Goal: Information Seeking & Learning: Learn about a topic

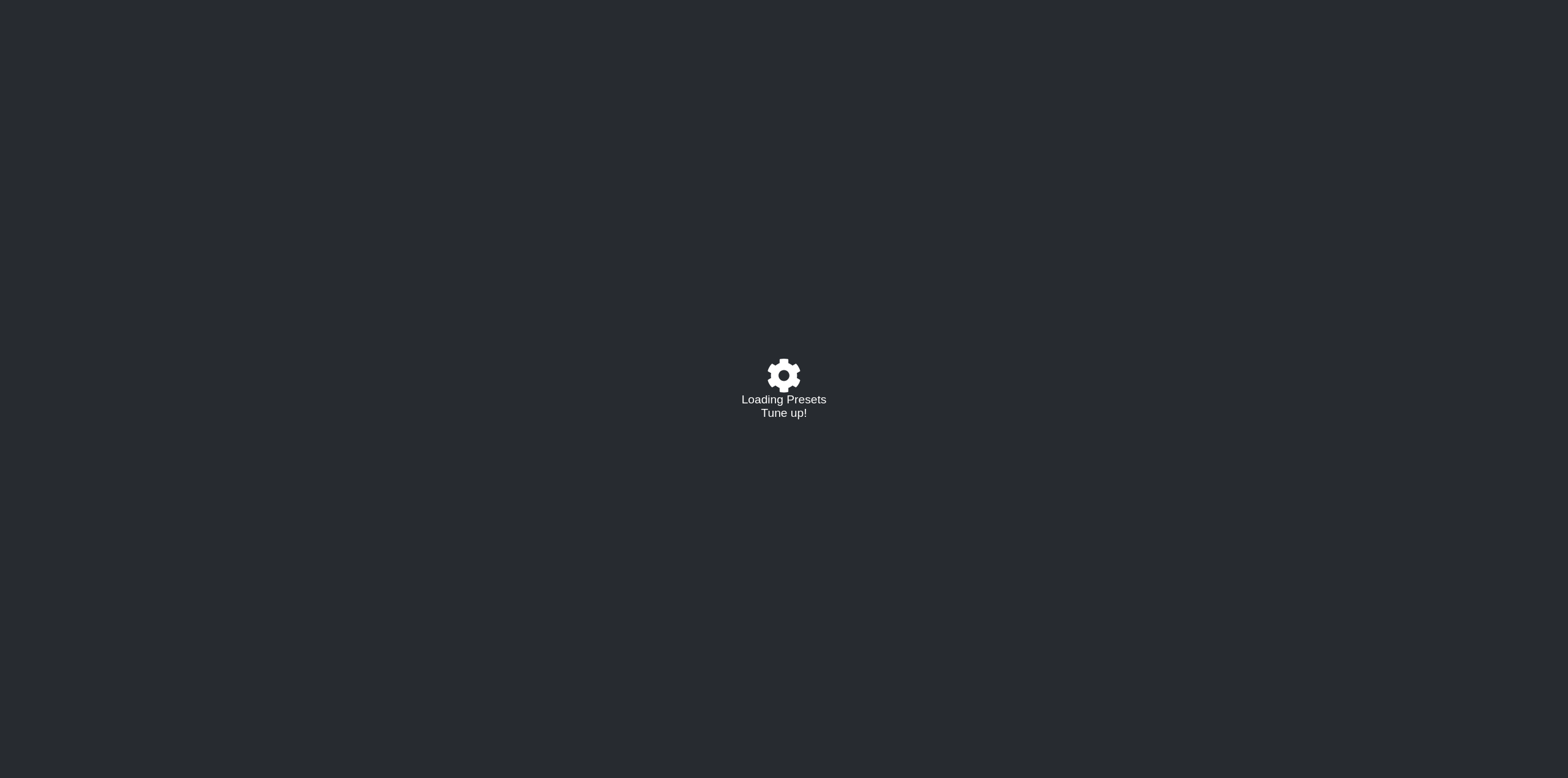
select select "C"
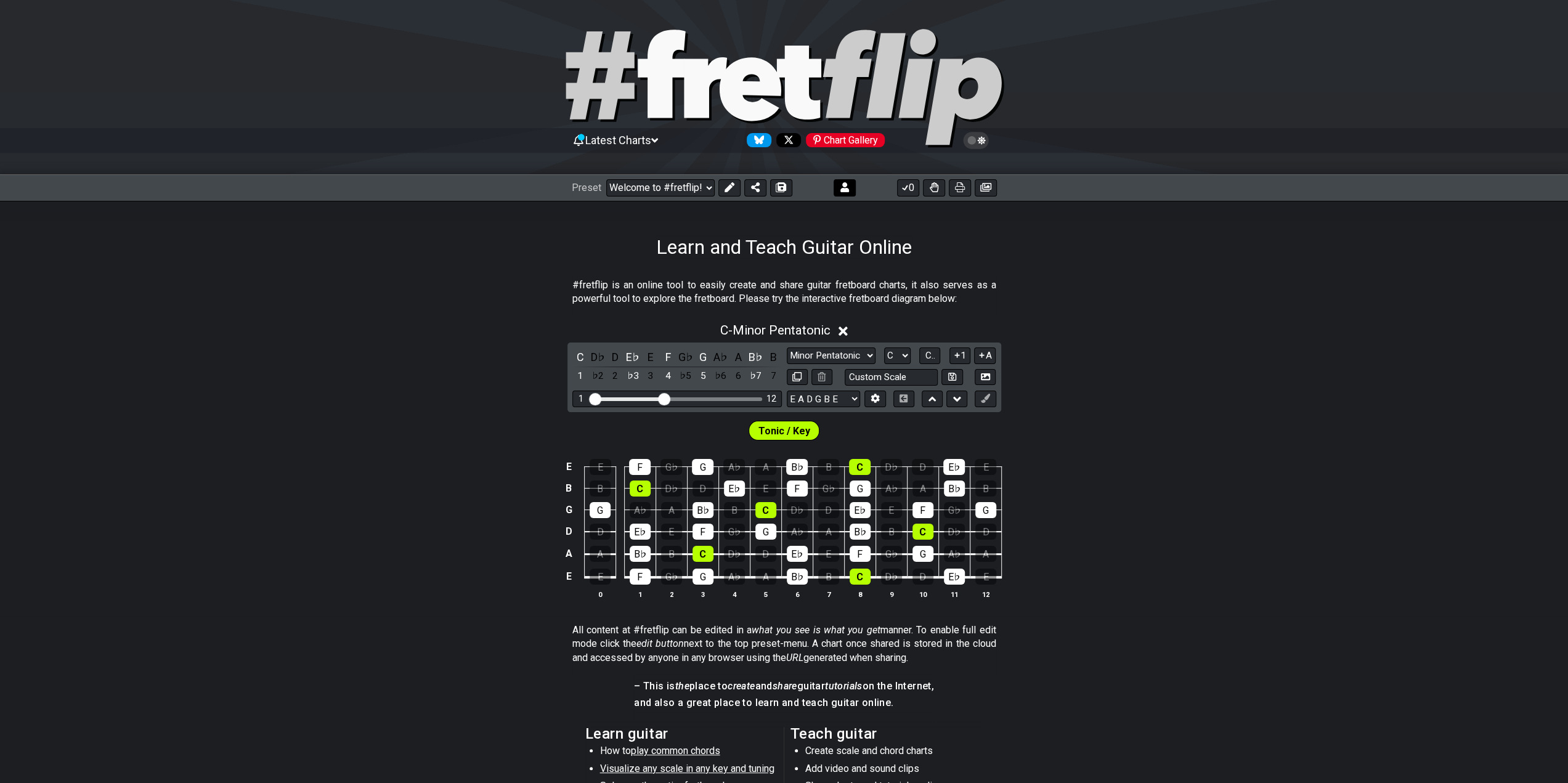
click at [840, 191] on icon at bounding box center [844, 187] width 9 height 10
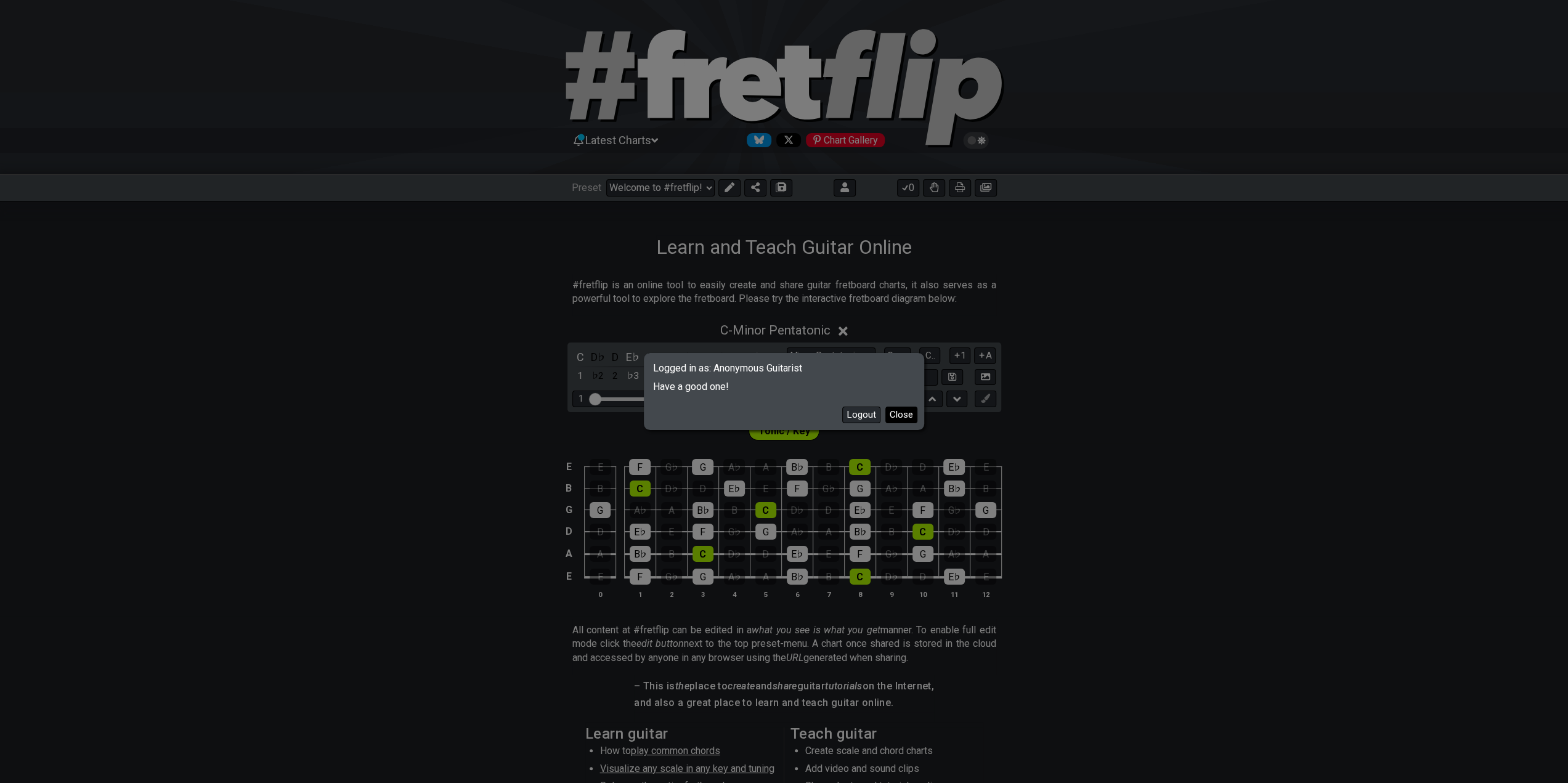
click at [903, 413] on button "Close" at bounding box center [901, 415] width 32 height 16
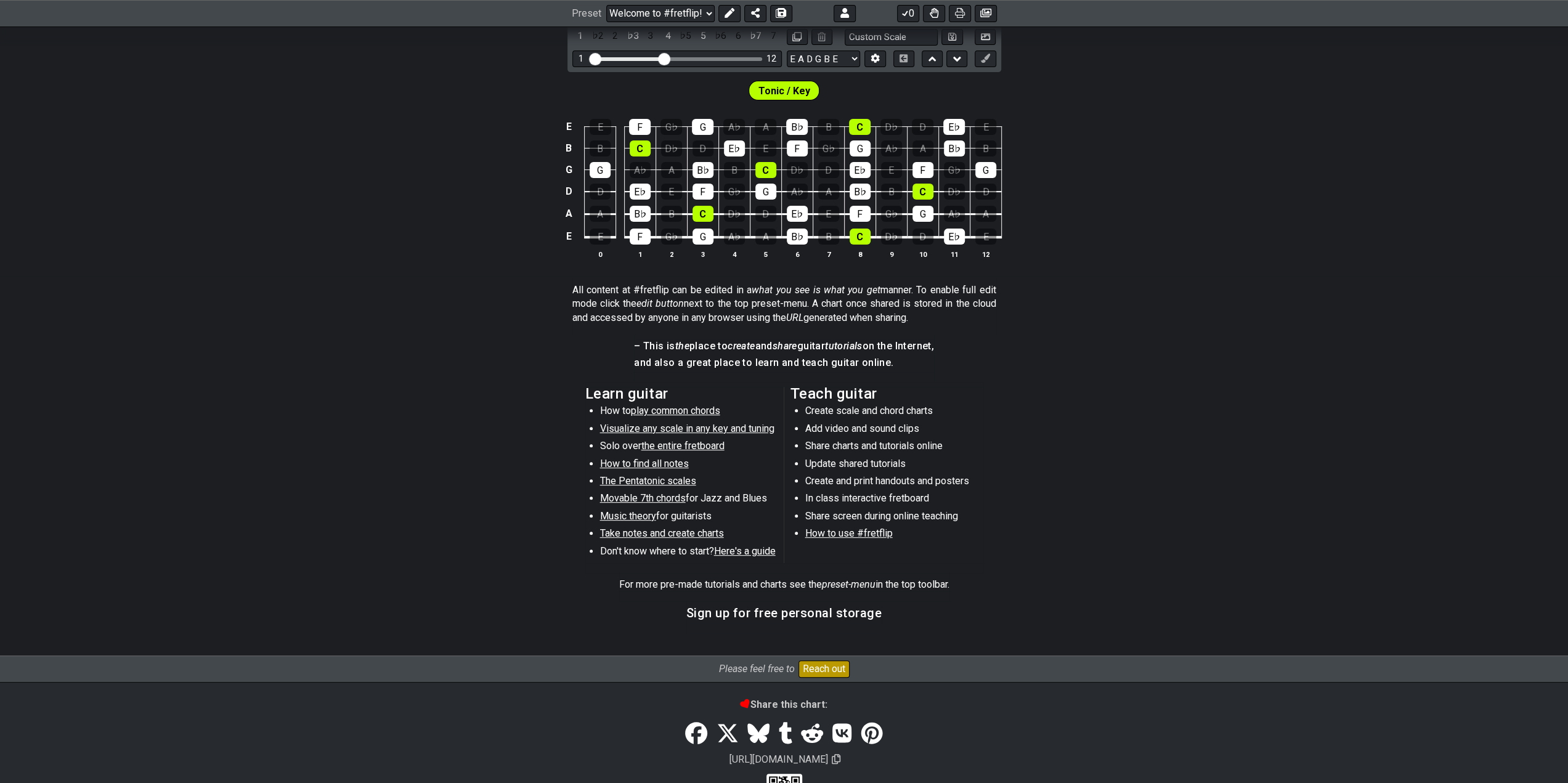
scroll to position [385, 0]
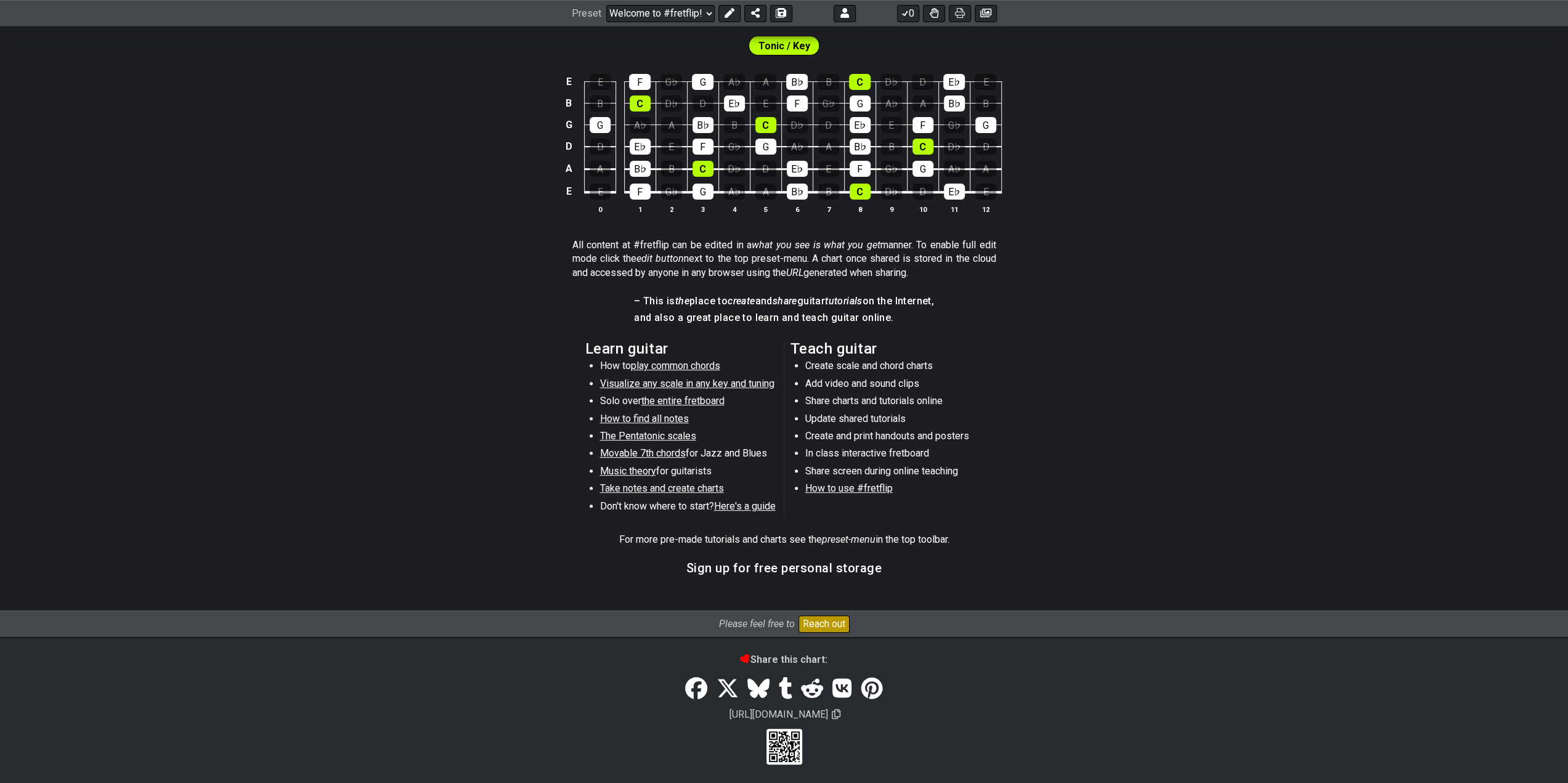
click at [829, 621] on button "Reach out" at bounding box center [824, 624] width 51 height 17
click at [756, 505] on span "Here's a guide" at bounding box center [745, 506] width 61 height 12
select select "/beginner-guitar"
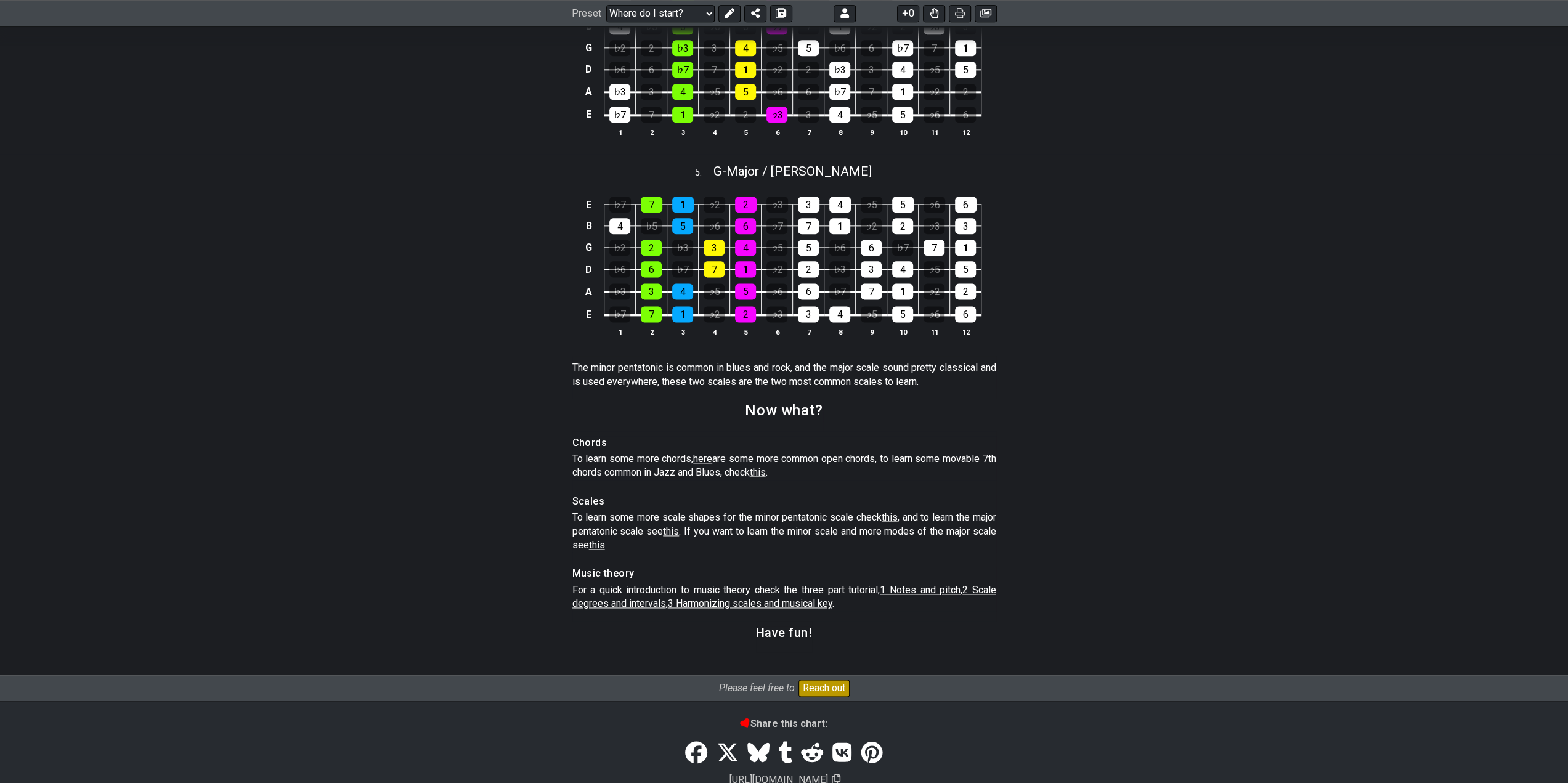
scroll to position [1582, 0]
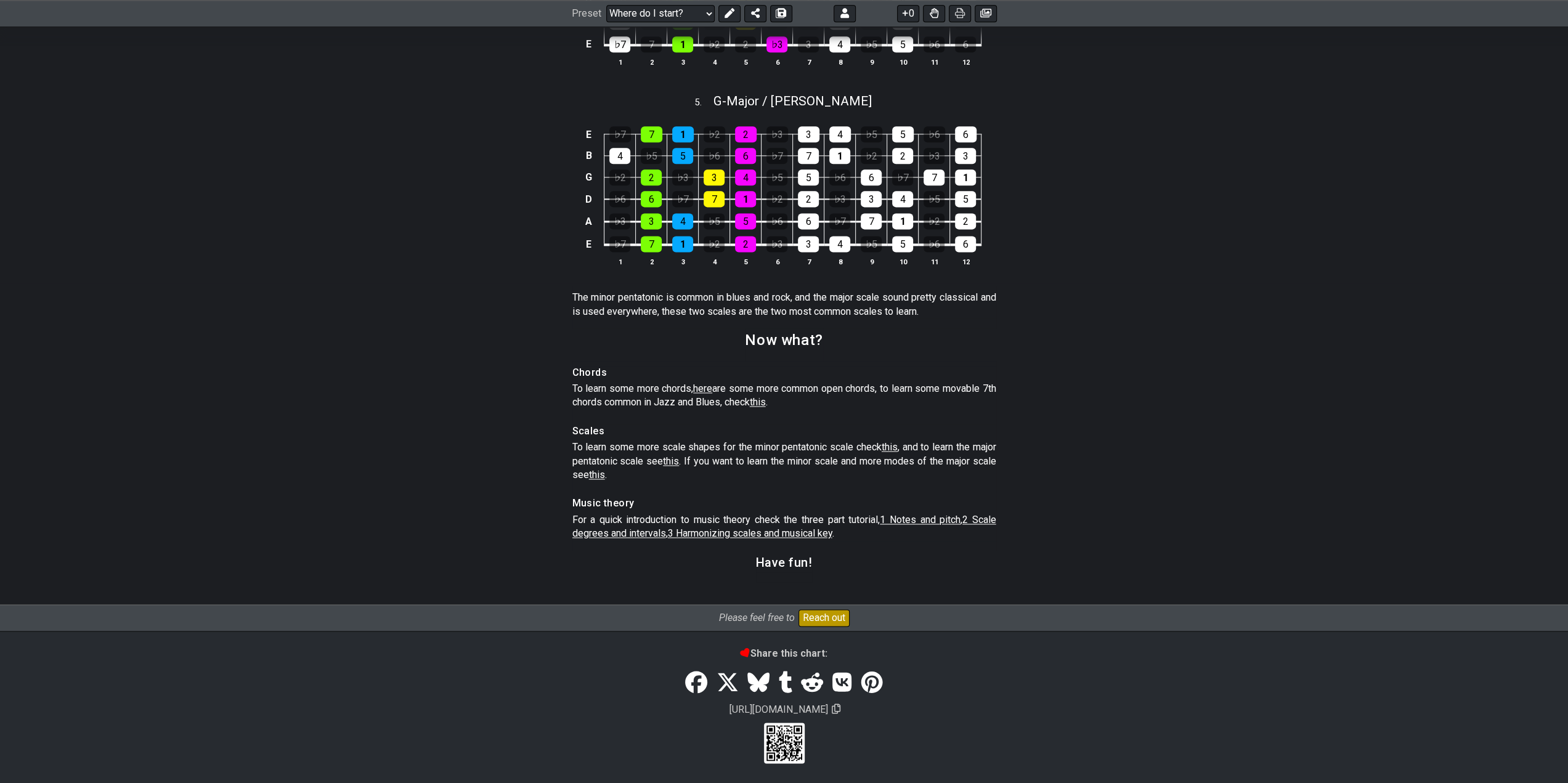
click at [833, 620] on button "Reach out" at bounding box center [824, 618] width 51 height 17
click at [814, 616] on button "Reach out" at bounding box center [824, 618] width 51 height 17
click at [812, 618] on button "Reach out" at bounding box center [824, 618] width 51 height 17
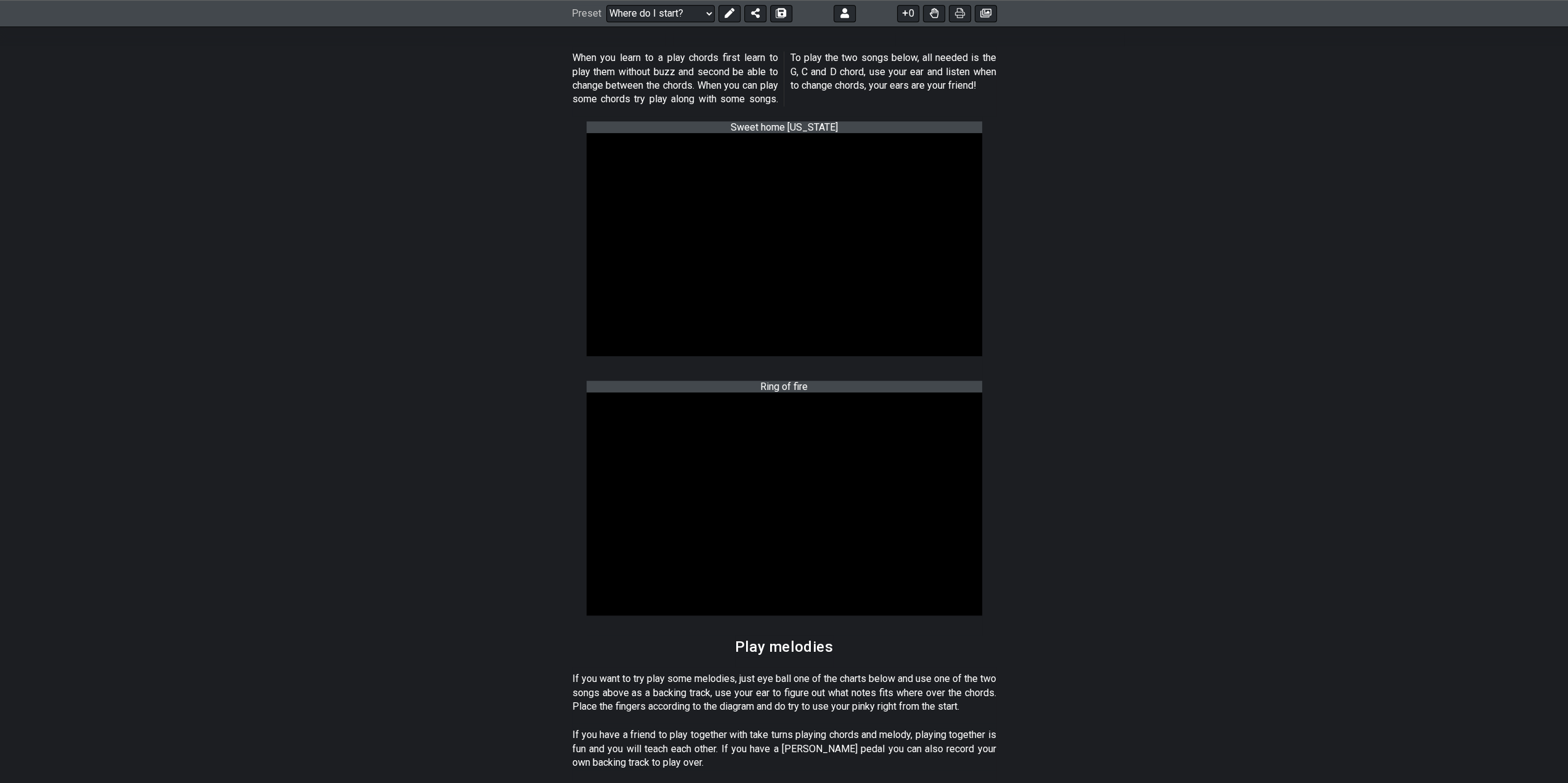
scroll to position [534, 0]
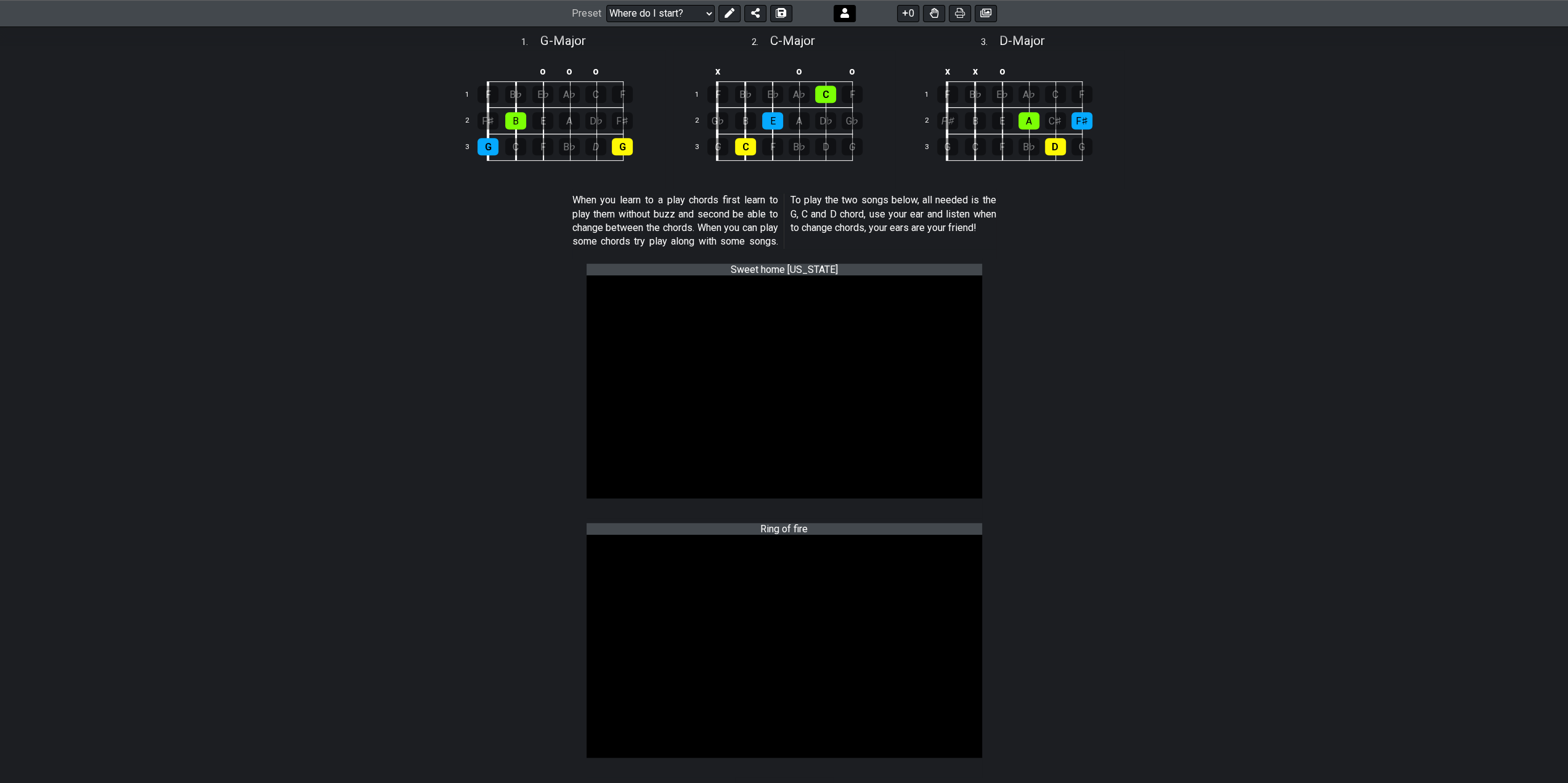
click at [849, 14] on button at bounding box center [844, 13] width 22 height 17
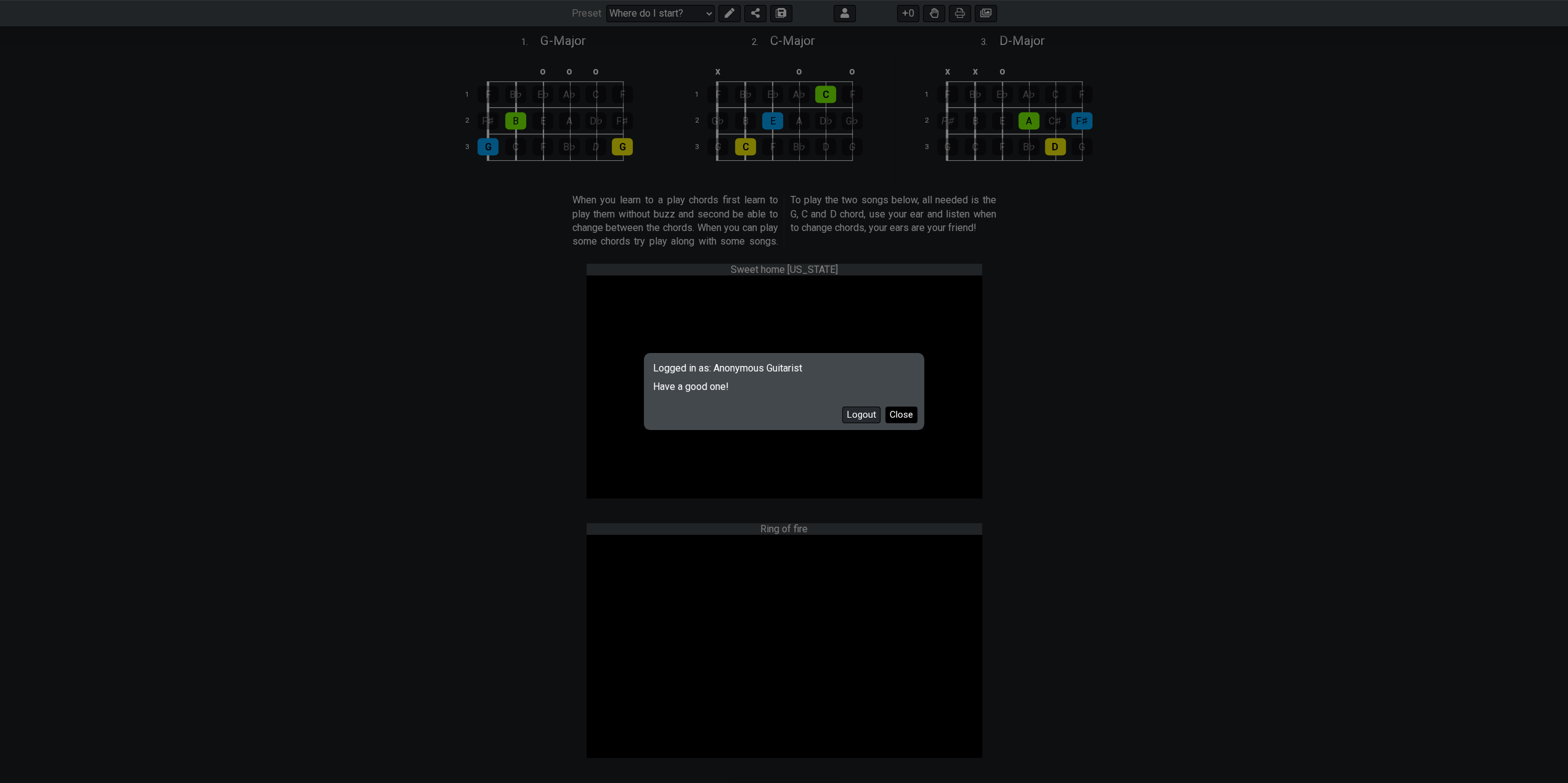
click at [912, 413] on button "Close" at bounding box center [901, 415] width 32 height 16
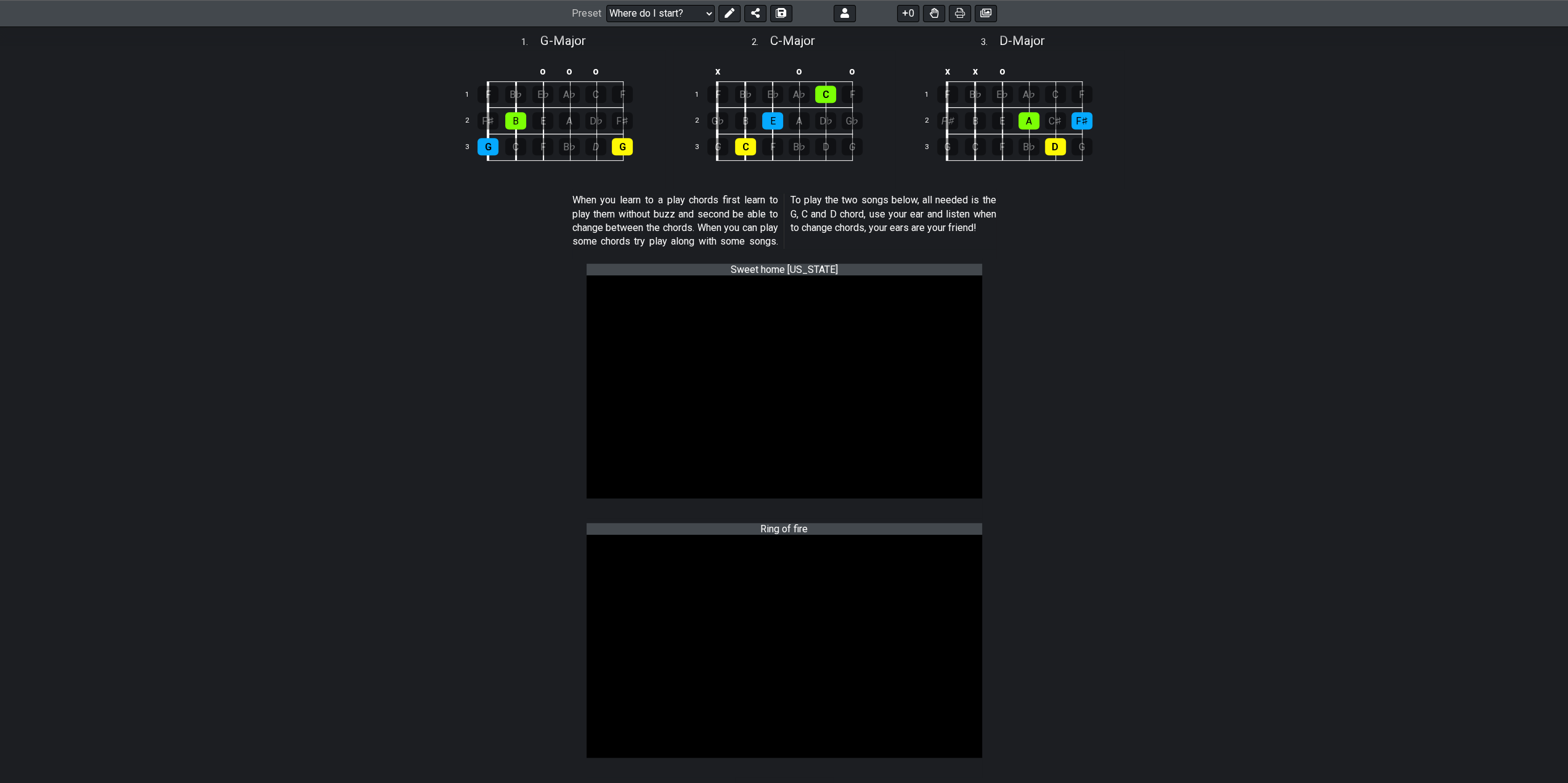
drag, startPoint x: 847, startPoint y: 12, endPoint x: 1180, endPoint y: 208, distance: 386.4
click at [1180, 208] on section "When you learn to a play chords first learn to play them without buzz and secon…" at bounding box center [784, 223] width 1568 height 70
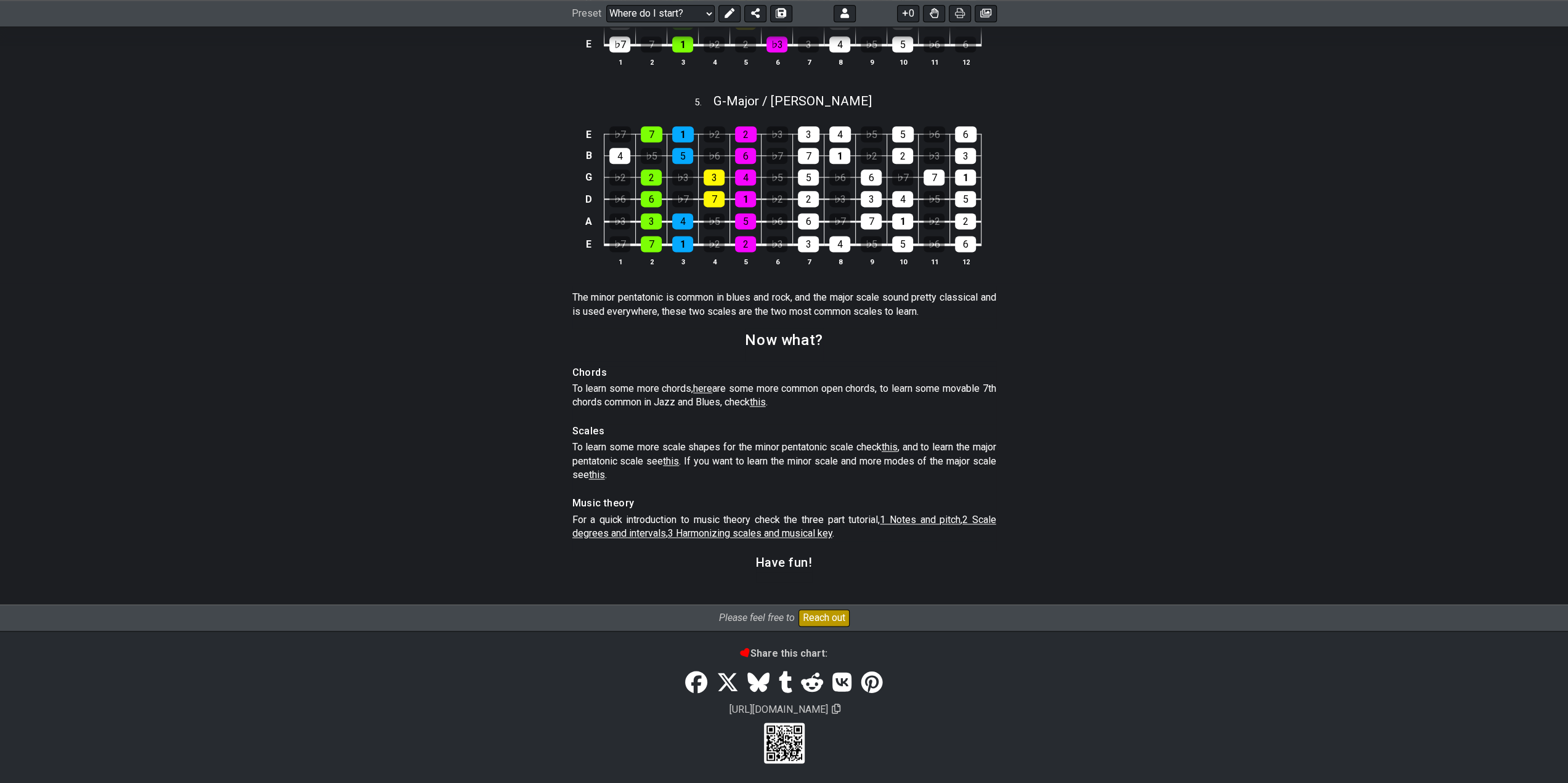
scroll to position [1582, 0]
click at [817, 618] on button "Reach out" at bounding box center [824, 618] width 51 height 17
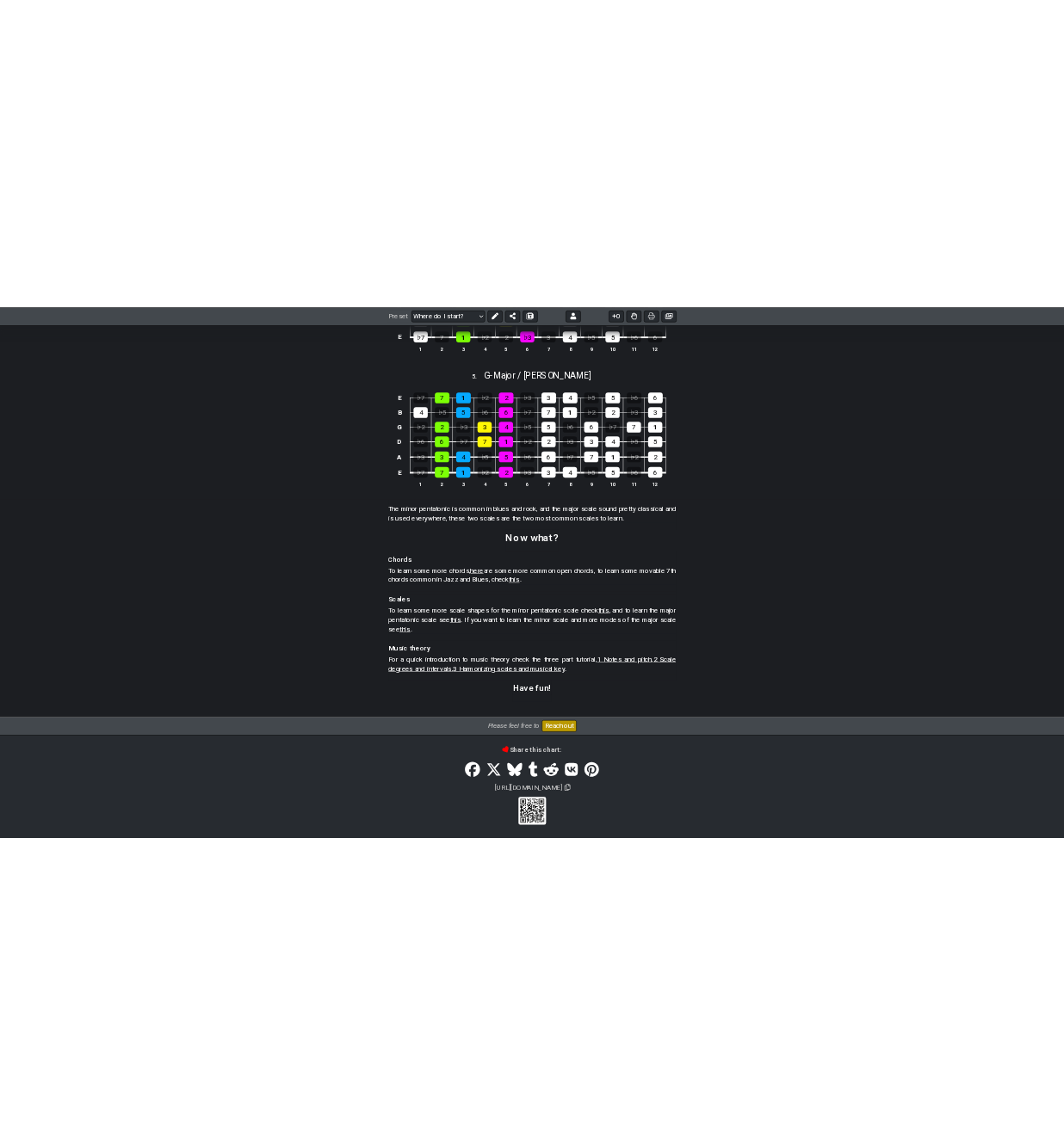
scroll to position [2157, 0]
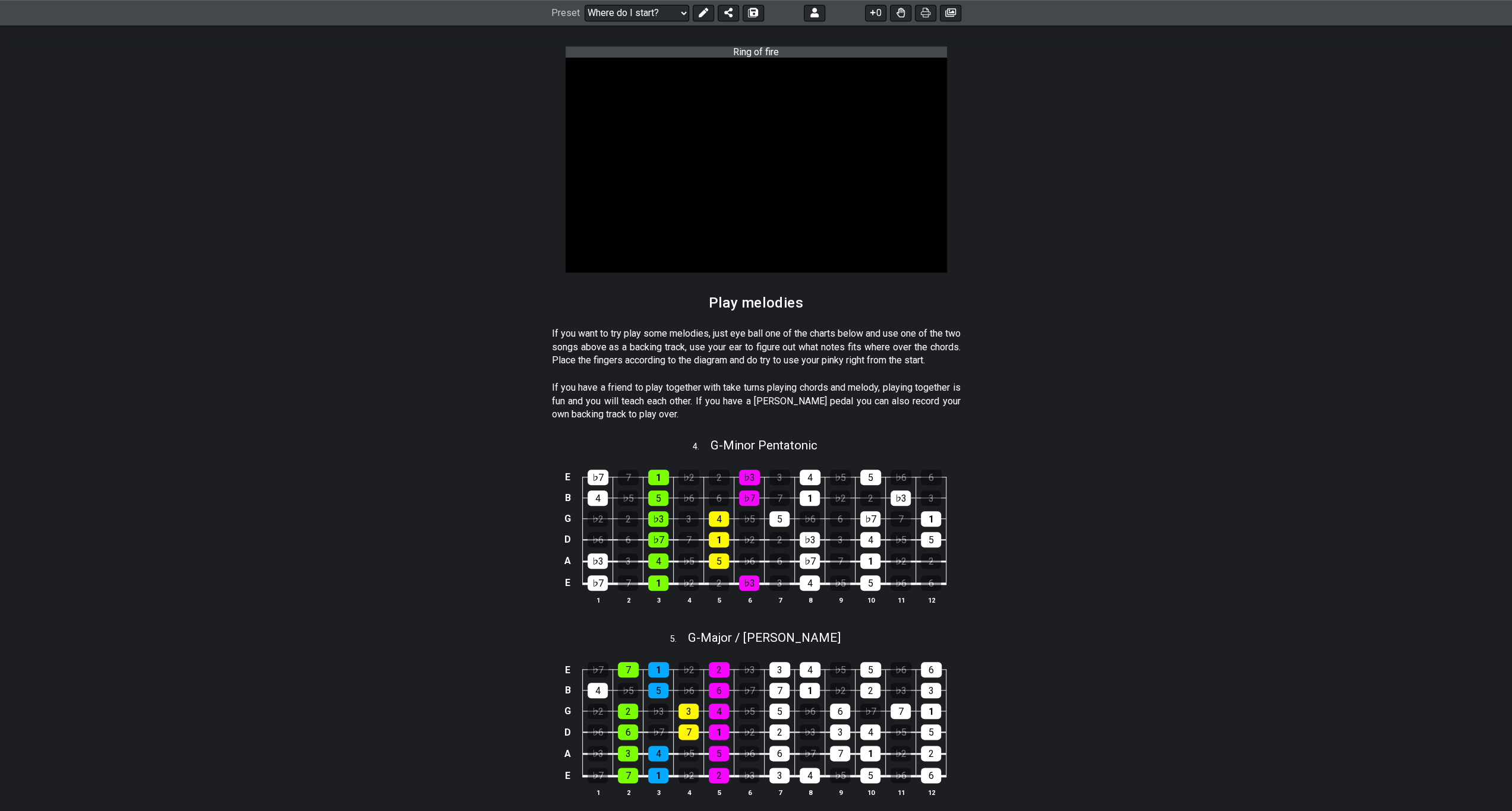
scroll to position [1052, 0]
